Goal: Task Accomplishment & Management: Manage account settings

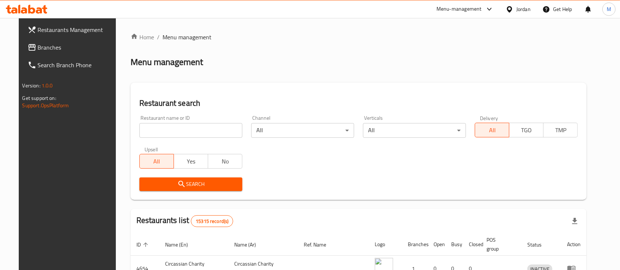
drag, startPoint x: 155, startPoint y: 132, endPoint x: 162, endPoint y: 131, distance: 6.3
click at [155, 132] on input "search" at bounding box center [190, 130] width 103 height 15
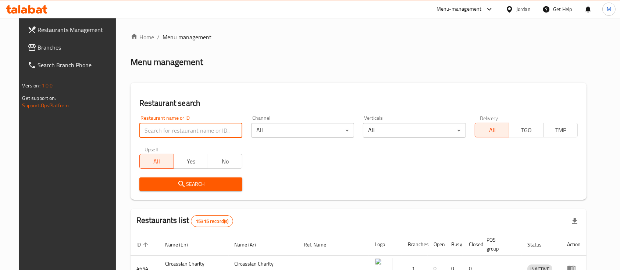
type input "ش"
type input "al rayhan"
click button "Search" at bounding box center [190, 185] width 103 height 14
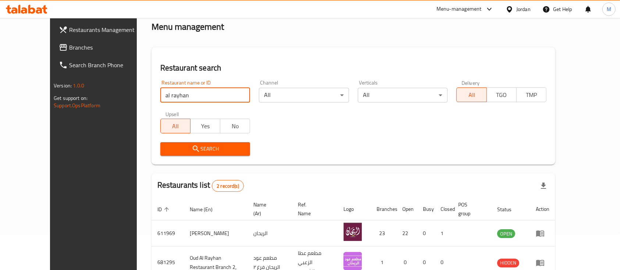
scroll to position [77, 0]
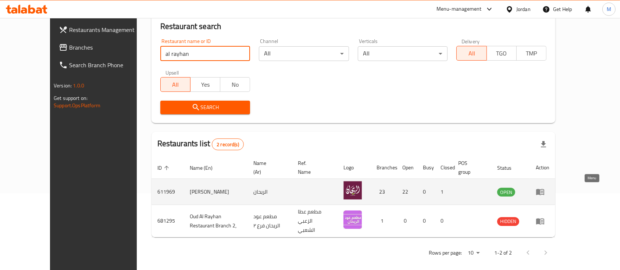
click at [544, 191] on icon "enhanced table" at bounding box center [540, 191] width 9 height 9
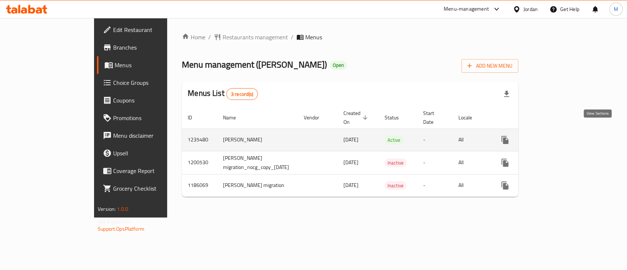
click at [563, 136] on icon "enhanced table" at bounding box center [558, 140] width 9 height 9
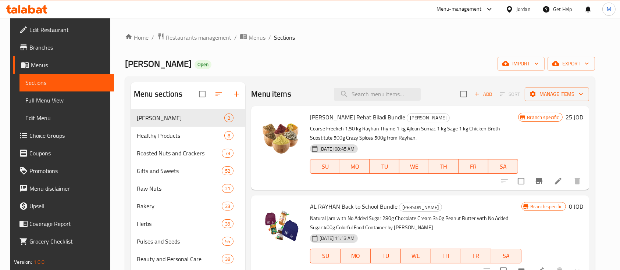
click at [42, 47] on span "Branches" at bounding box center [68, 47] width 79 height 9
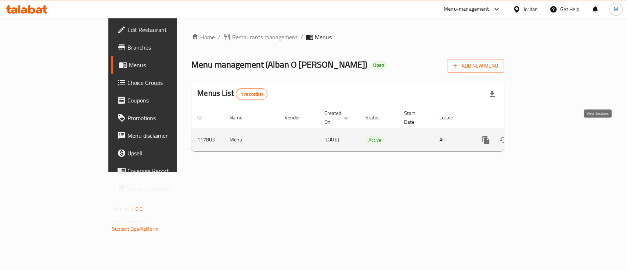
click at [544, 136] on icon "enhanced table" at bounding box center [539, 140] width 9 height 9
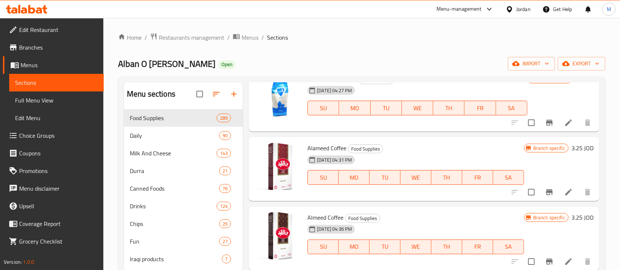
scroll to position [1127, 0]
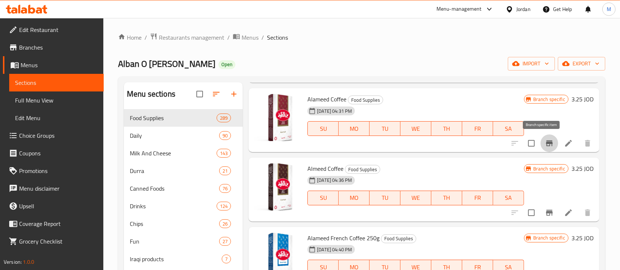
click at [545, 145] on icon "Branch-specific-item" at bounding box center [549, 143] width 9 height 9
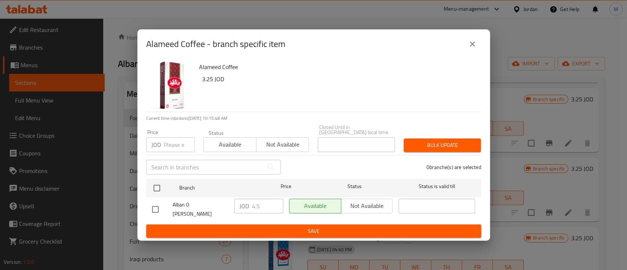
click at [468, 49] on icon "close" at bounding box center [472, 44] width 9 height 9
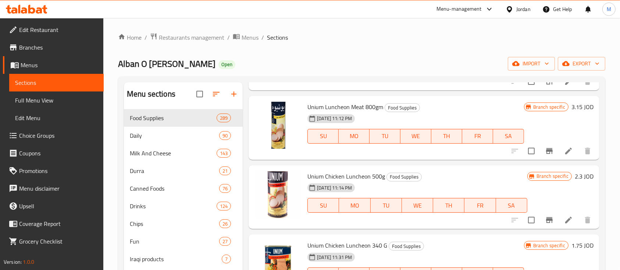
scroll to position [1715, 0]
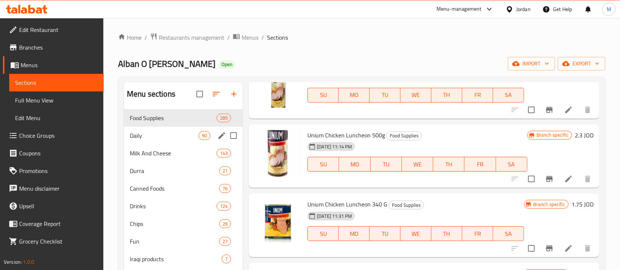
click at [135, 139] on span "Daily" at bounding box center [164, 135] width 69 height 9
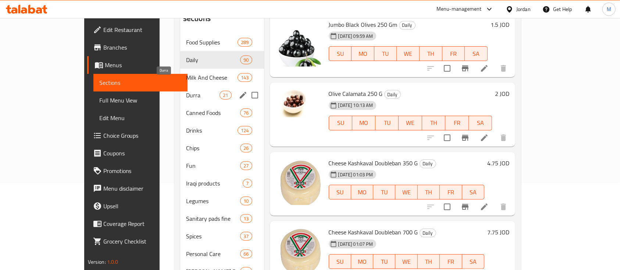
scroll to position [85, 0]
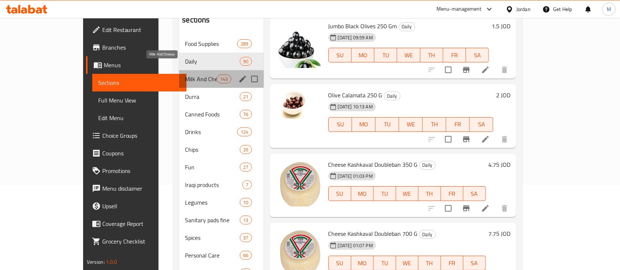
click at [185, 75] on span "Milk And Cheese" at bounding box center [201, 79] width 32 height 9
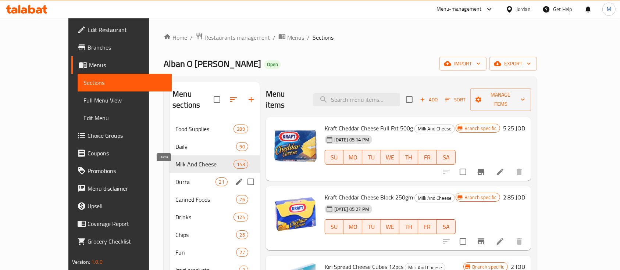
click at [175, 178] on span "Durra" at bounding box center [195, 182] width 40 height 9
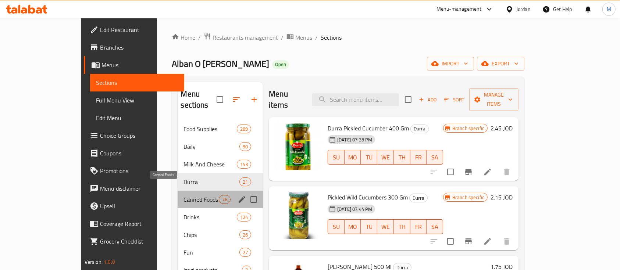
click at [183, 195] on span "Canned Foods" at bounding box center [200, 199] width 35 height 9
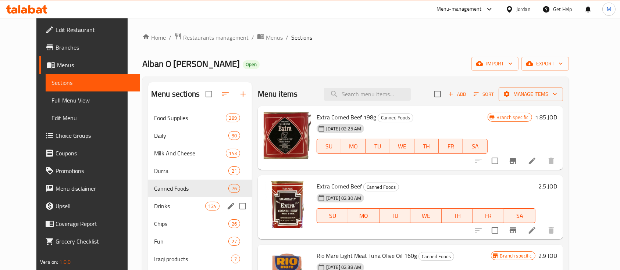
click at [154, 205] on span "Drinks" at bounding box center [179, 206] width 51 height 9
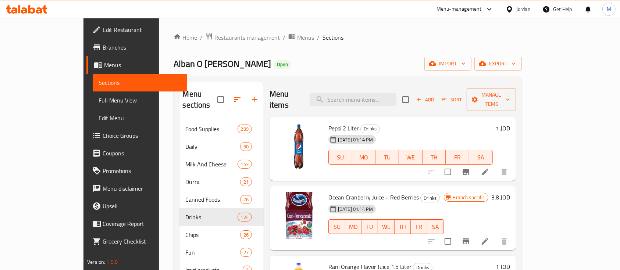
click at [475, 163] on button "Branch-specific-item" at bounding box center [466, 172] width 18 height 18
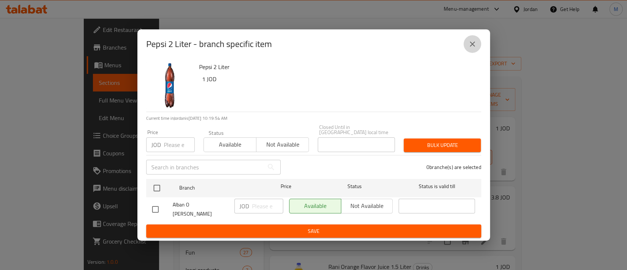
click at [474, 49] on icon "close" at bounding box center [472, 44] width 9 height 9
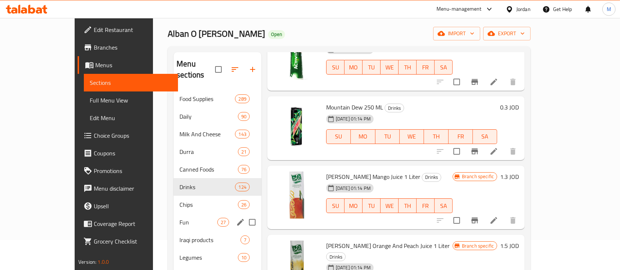
scroll to position [49, 0]
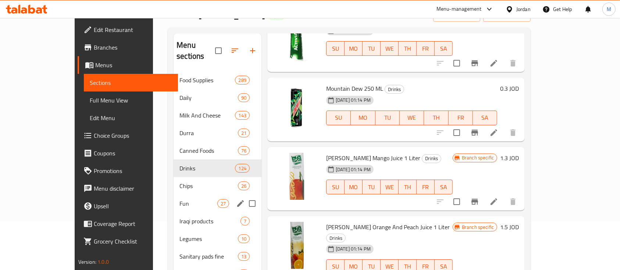
click at [173, 197] on div "Fun 27" at bounding box center [217, 204] width 88 height 18
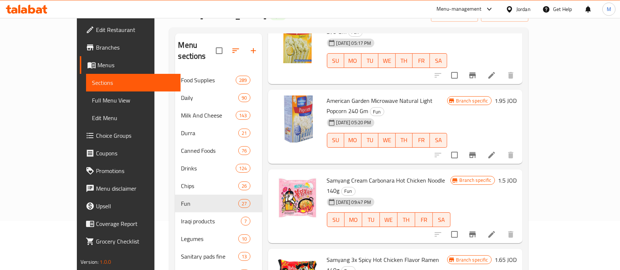
scroll to position [1372, 0]
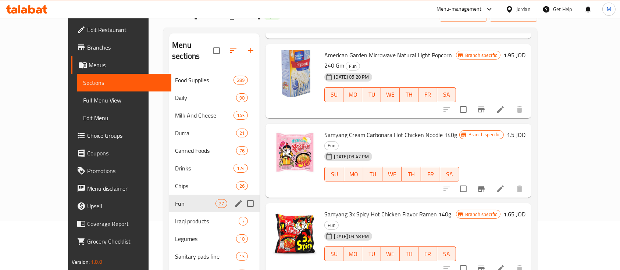
click at [234, 199] on icon "edit" at bounding box center [238, 203] width 9 height 9
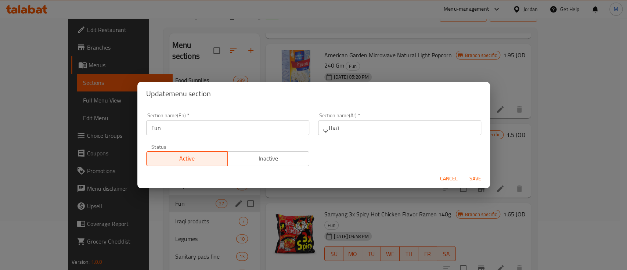
click at [180, 133] on input "Fun" at bounding box center [227, 128] width 163 height 15
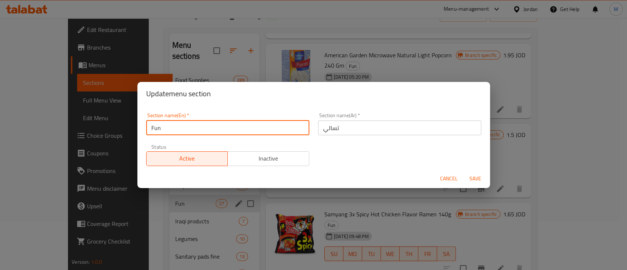
click at [180, 133] on input "Fun" at bounding box center [227, 128] width 163 height 15
type input "Nuts & Crackers"
click at [180, 133] on input "Nuts & Crackers" at bounding box center [227, 128] width 163 height 15
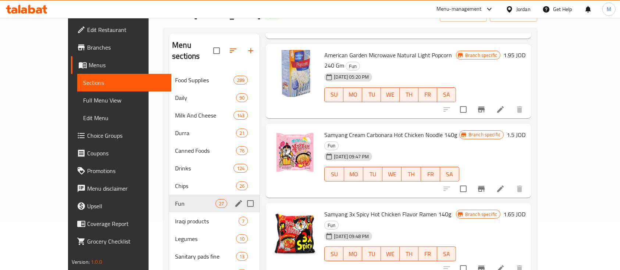
click at [235, 200] on icon "edit" at bounding box center [238, 203] width 7 height 7
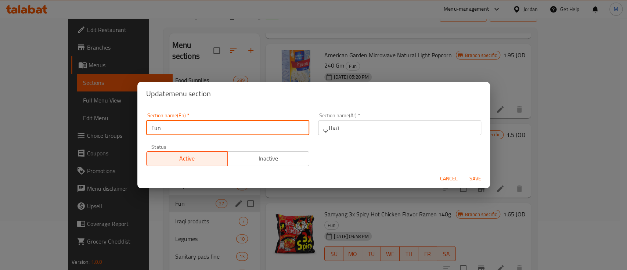
drag, startPoint x: 175, startPoint y: 128, endPoint x: 141, endPoint y: 129, distance: 34.2
click at [142, 129] on div "Section name(En)   * Fun Section name(En) *" at bounding box center [228, 123] width 172 height 31
paste input "Nuts & Crackers"
type input "Nuts & Crackers"
click at [476, 179] on span "Save" at bounding box center [476, 178] width 18 height 9
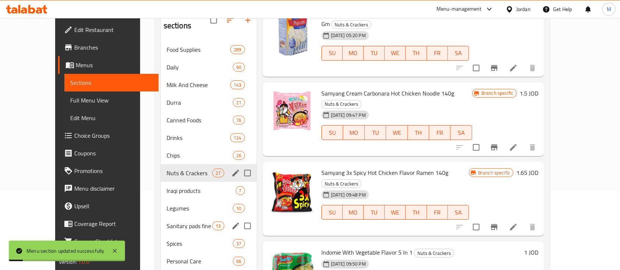
scroll to position [98, 0]
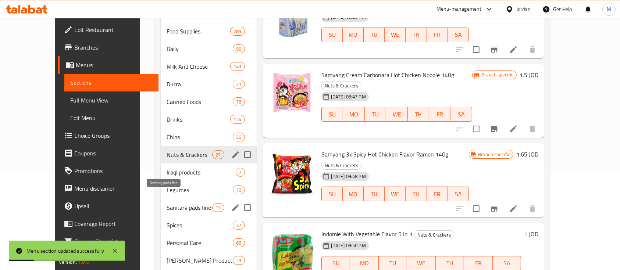
click at [168, 203] on span "Sanitary pads fine" at bounding box center [189, 207] width 46 height 9
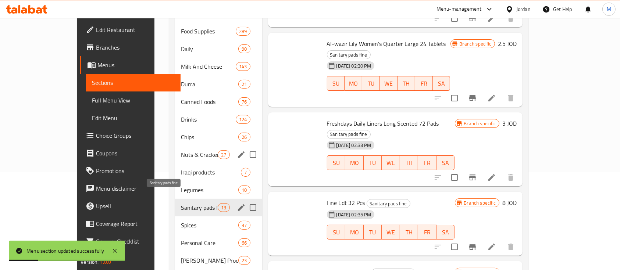
scroll to position [590, 0]
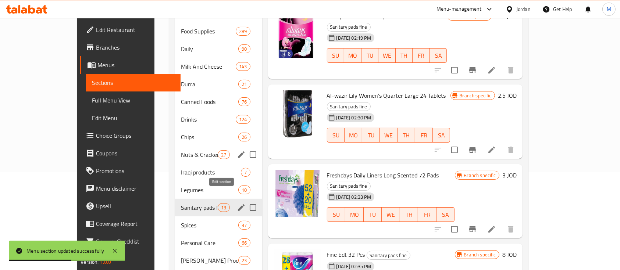
click at [237, 203] on icon "edit" at bounding box center [241, 207] width 9 height 9
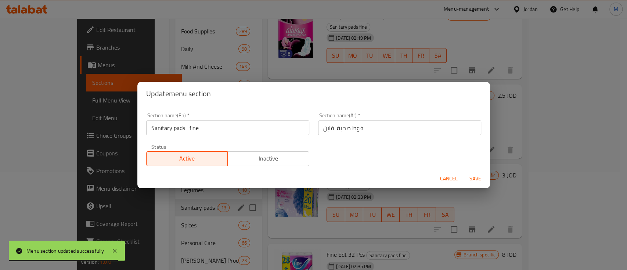
click at [456, 180] on span "Cancel" at bounding box center [449, 178] width 18 height 9
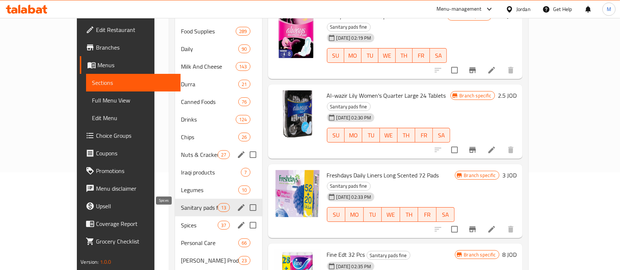
click at [181, 221] on span "Spices" at bounding box center [199, 225] width 37 height 9
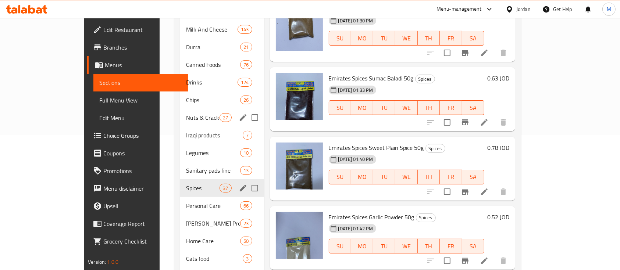
scroll to position [147, 0]
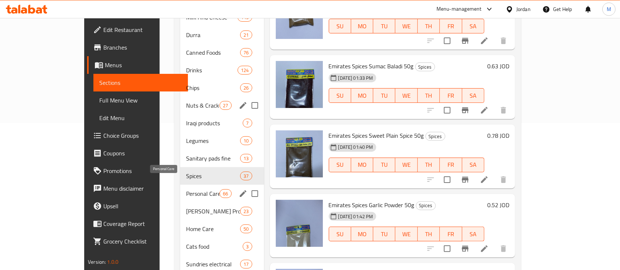
click at [186, 189] on span "Personal Care" at bounding box center [202, 193] width 33 height 9
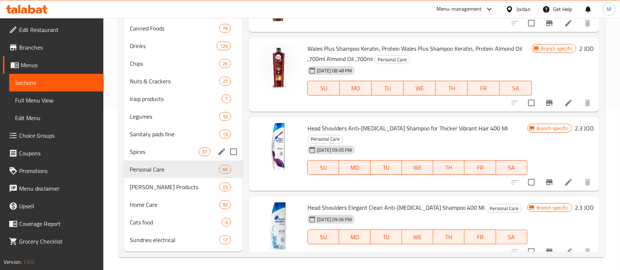
scroll to position [162, 0]
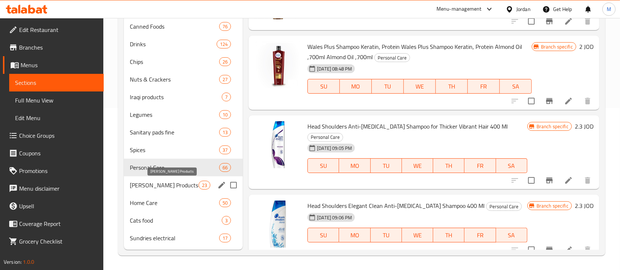
click at [165, 185] on span "Al Attar Products" at bounding box center [164, 185] width 69 height 9
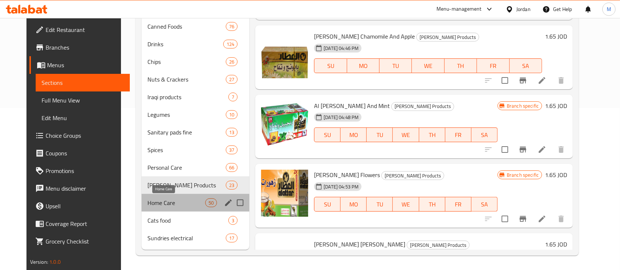
click at [158, 207] on span "Home Care" at bounding box center [176, 202] width 58 height 9
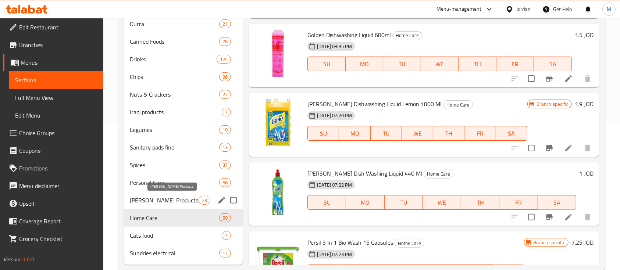
scroll to position [162, 0]
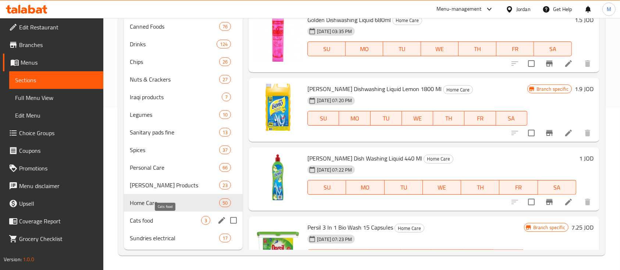
click at [153, 222] on span "Cats food" at bounding box center [165, 220] width 71 height 9
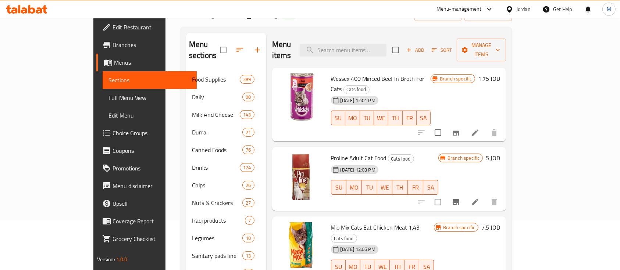
scroll to position [162, 0]
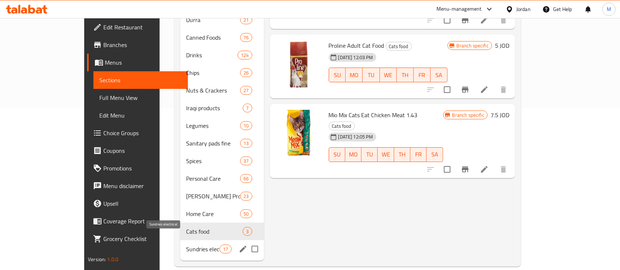
click at [186, 245] on span "Sundries electrical" at bounding box center [202, 249] width 33 height 9
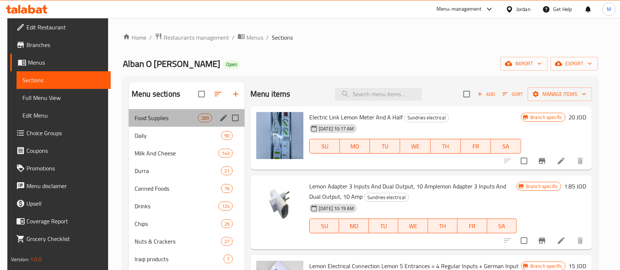
click at [159, 112] on div "Food Supplies 289" at bounding box center [187, 118] width 116 height 18
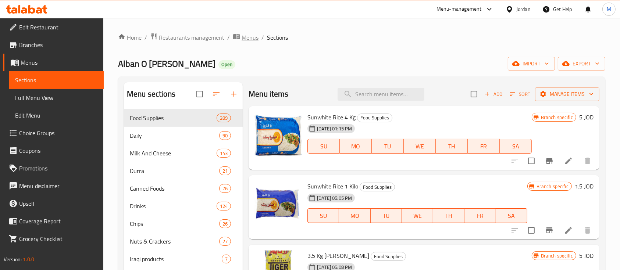
click at [257, 39] on span "Menus" at bounding box center [249, 37] width 17 height 9
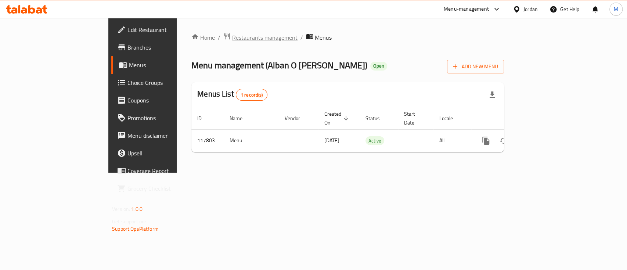
click at [232, 40] on span "Restaurants management" at bounding box center [264, 37] width 65 height 9
